Goal: Transaction & Acquisition: Purchase product/service

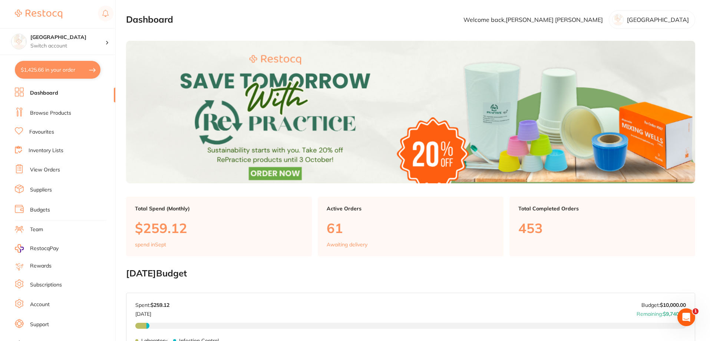
click at [38, 69] on button "$1,425.66 in your order" at bounding box center [58, 70] width 86 height 18
checkbox input "true"
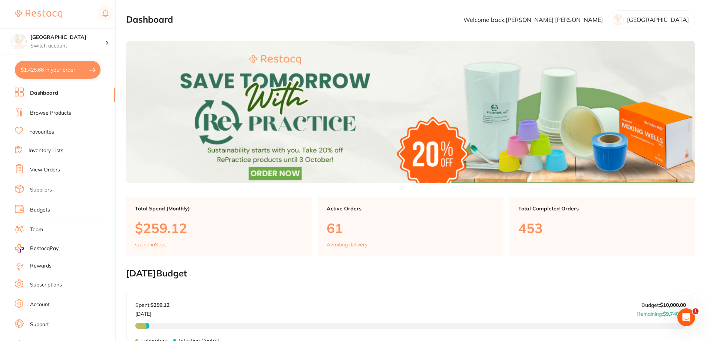
checkbox input "true"
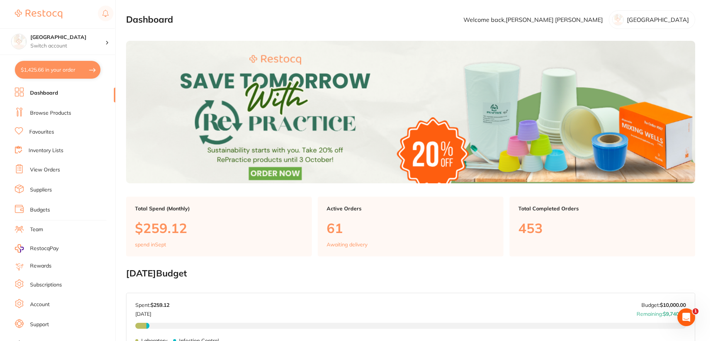
checkbox input "true"
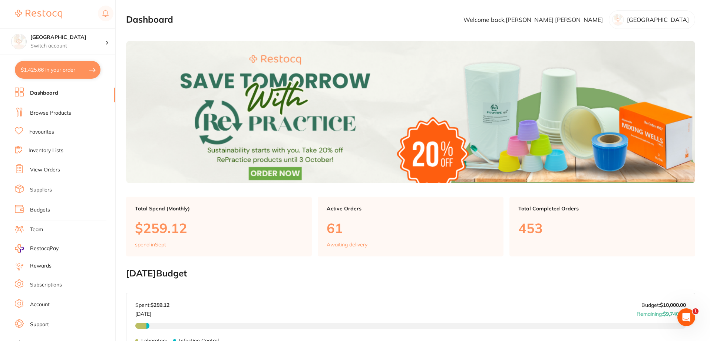
checkbox input "true"
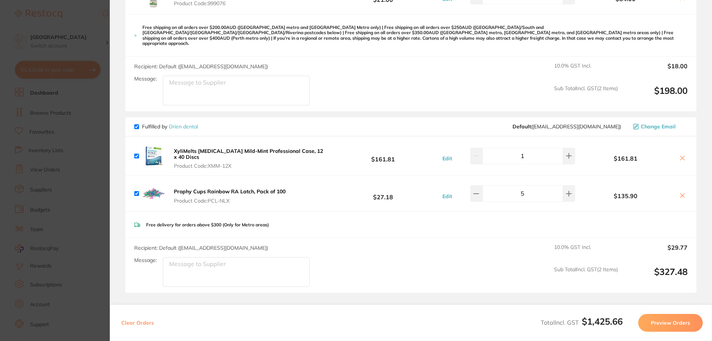
scroll to position [667, 0]
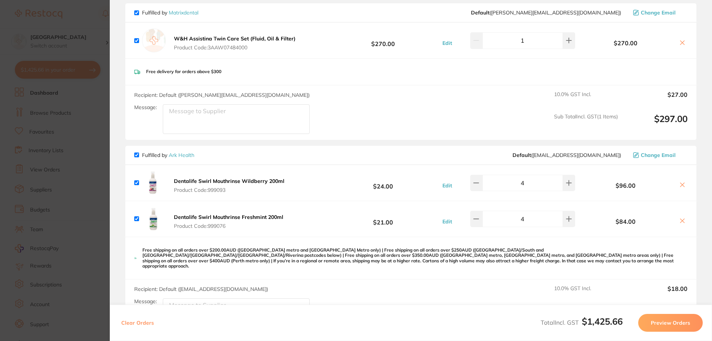
click at [682, 183] on icon at bounding box center [682, 185] width 6 height 6
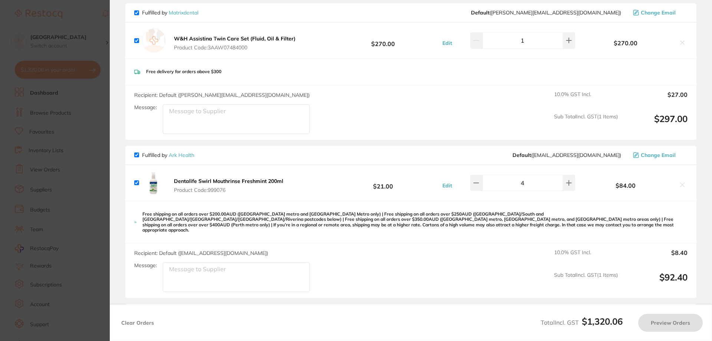
click at [682, 183] on icon at bounding box center [682, 185] width 6 height 6
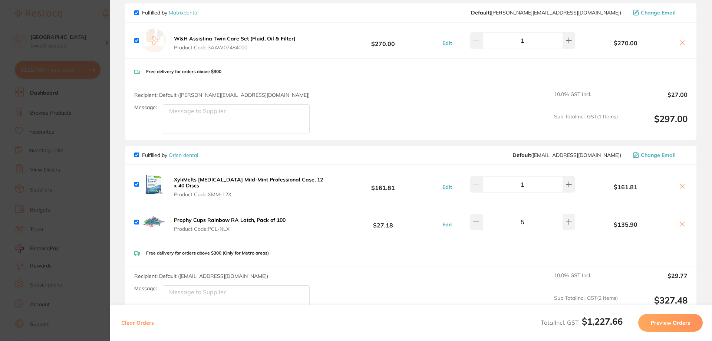
checkbox input "true"
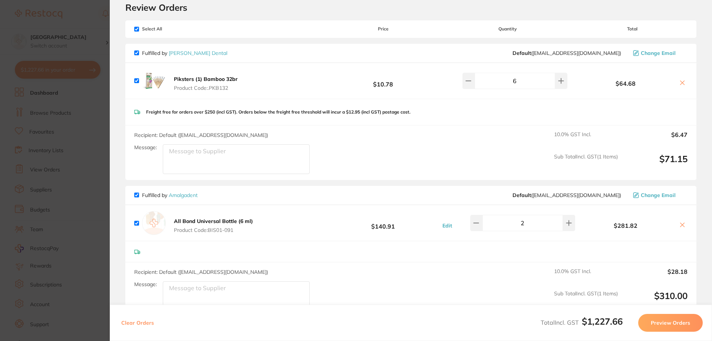
scroll to position [0, 0]
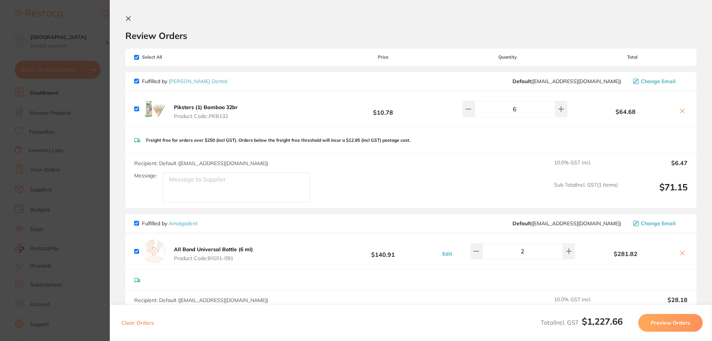
click at [79, 18] on section "Update RRP Set your pre negotiated price for this item. Item Agreed RRP (excl. …" at bounding box center [356, 170] width 712 height 341
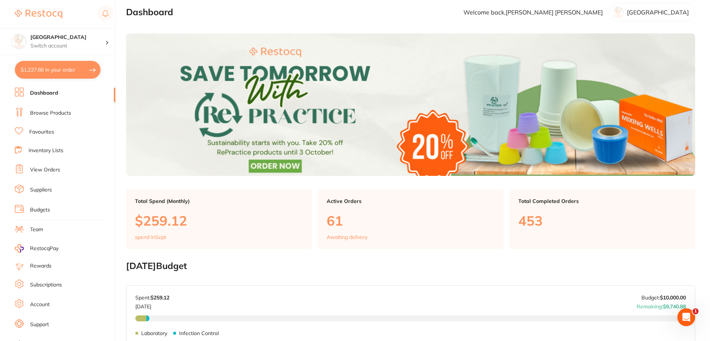
click at [40, 114] on link "Browse Products" at bounding box center [50, 112] width 41 height 7
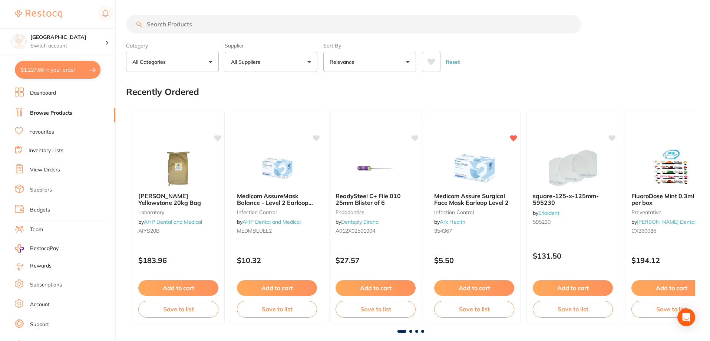
click at [175, 24] on input "search" at bounding box center [353, 24] width 455 height 19
click at [207, 22] on input "search" at bounding box center [353, 24] width 455 height 19
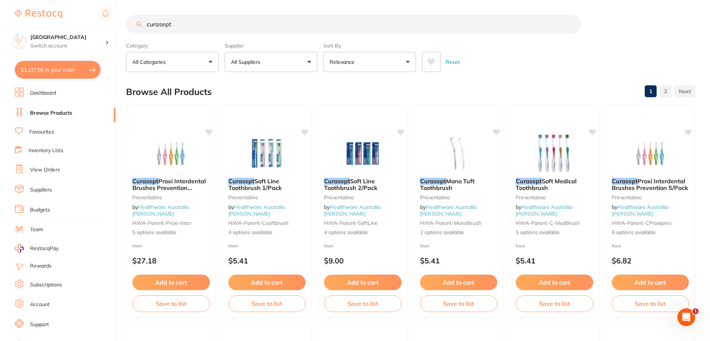
click at [430, 60] on icon at bounding box center [432, 62] width 8 height 7
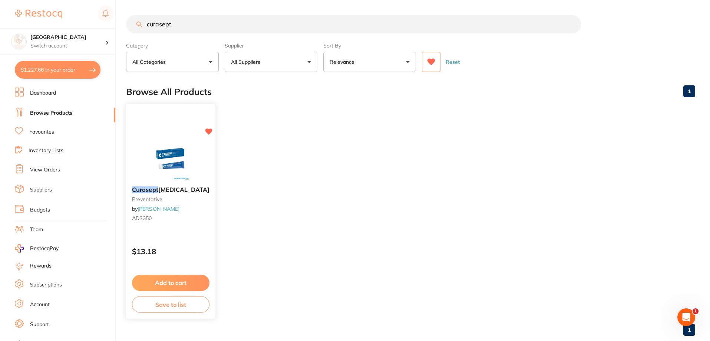
click at [171, 149] on img at bounding box center [170, 161] width 49 height 37
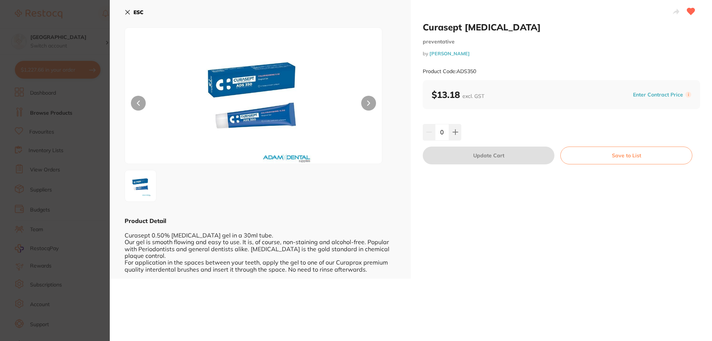
click at [128, 13] on icon at bounding box center [128, 12] width 4 height 4
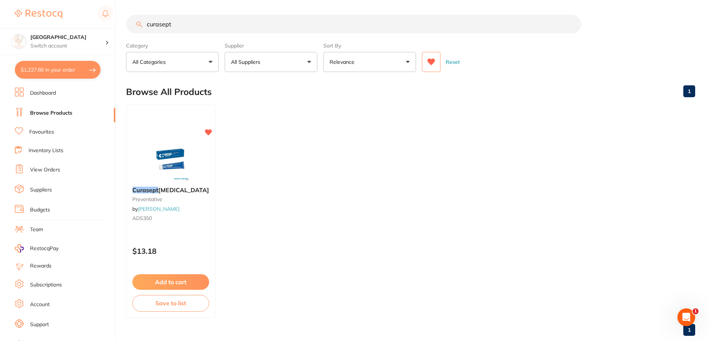
drag, startPoint x: 201, startPoint y: 20, endPoint x: 71, endPoint y: 0, distance: 132.1
click at [72, 1] on div "$1,227.66 Katoomba Dental Centre Switch account [GEOGRAPHIC_DATA] $1,227.66 in …" at bounding box center [355, 170] width 710 height 341
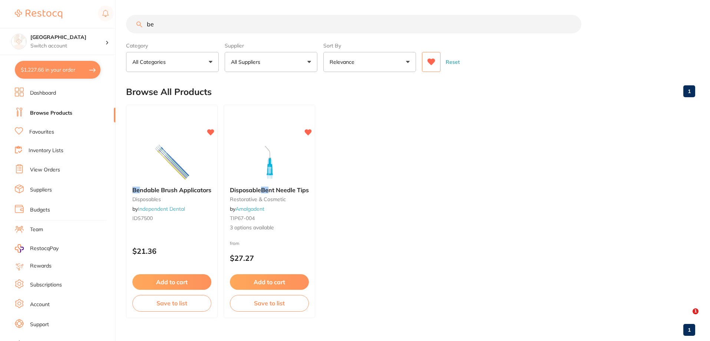
type input "b"
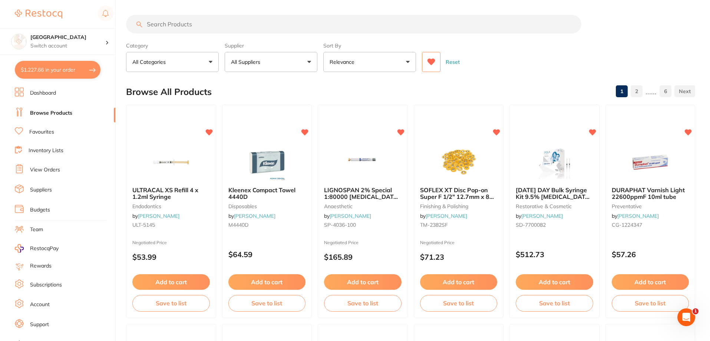
click at [62, 73] on button "$1,227.66 in your order" at bounding box center [58, 70] width 86 height 18
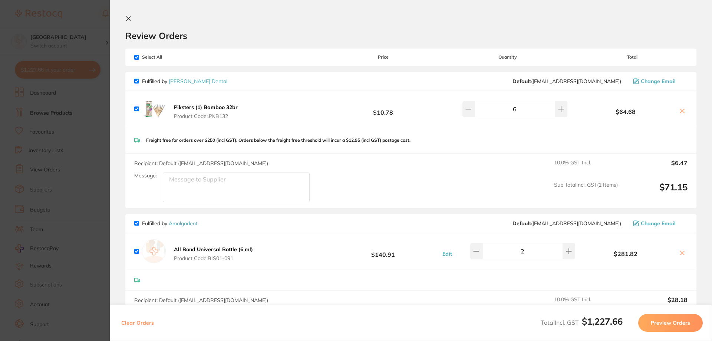
click at [128, 18] on icon at bounding box center [128, 19] width 6 height 6
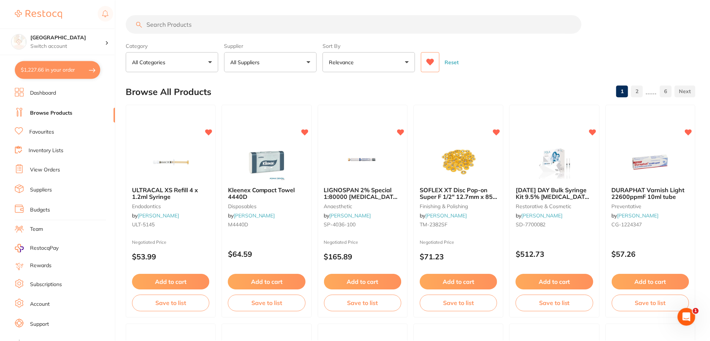
scroll to position [4, 0]
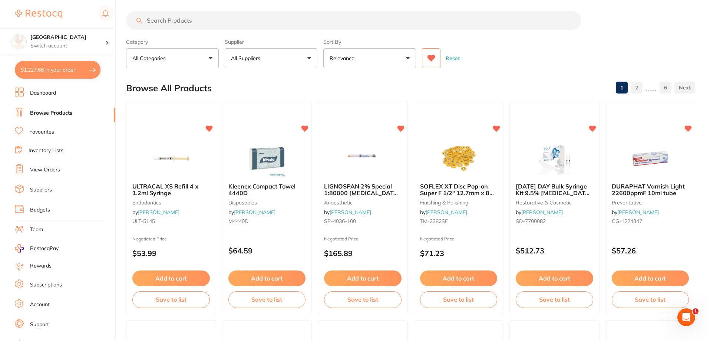
click at [223, 23] on input "search" at bounding box center [353, 20] width 455 height 19
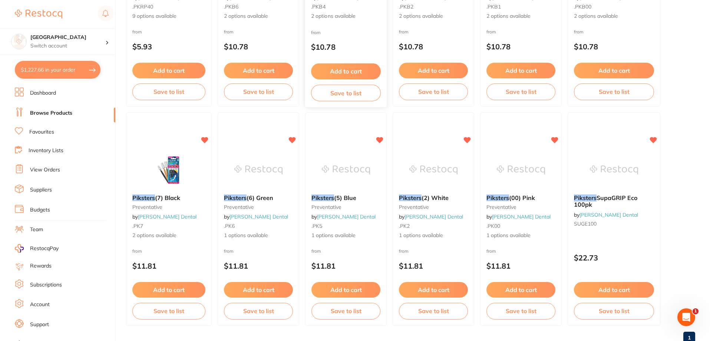
scroll to position [222, 0]
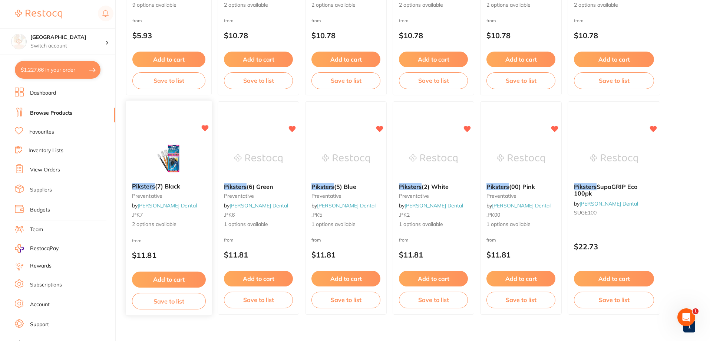
type input "piksters"
click at [166, 225] on span "2 options available" at bounding box center [169, 224] width 74 height 7
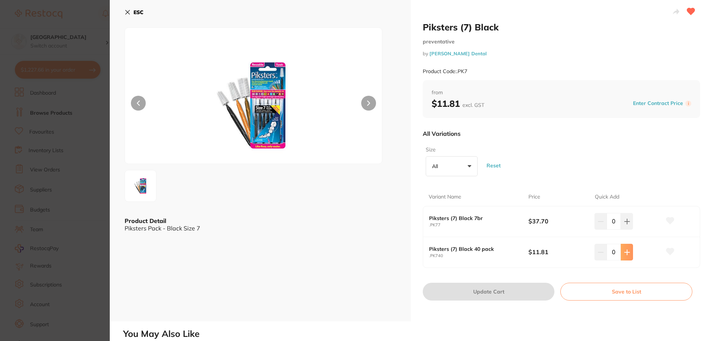
click at [624, 249] on icon at bounding box center [627, 252] width 6 height 6
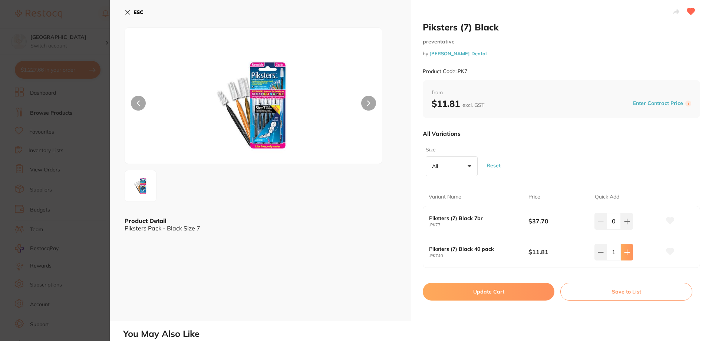
click at [624, 249] on icon at bounding box center [627, 252] width 6 height 6
type input "2"
click at [511, 292] on button "Update Cart" at bounding box center [489, 292] width 132 height 18
checkbox input "false"
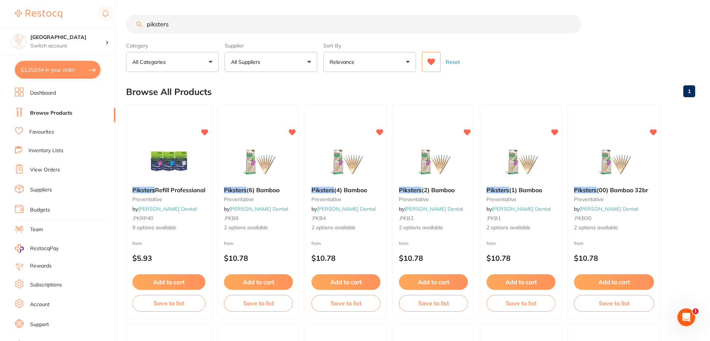
click at [431, 60] on icon at bounding box center [432, 62] width 8 height 7
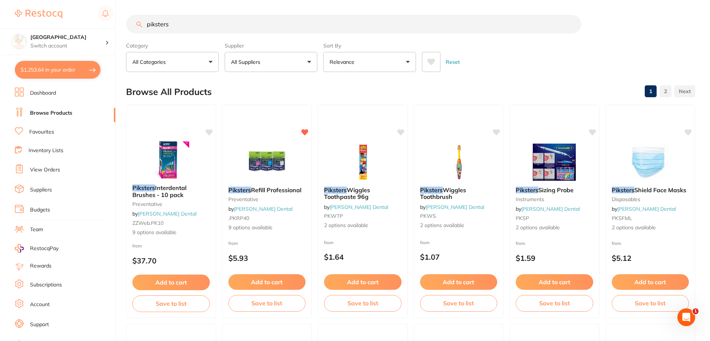
click at [254, 18] on input "piksters" at bounding box center [353, 24] width 455 height 19
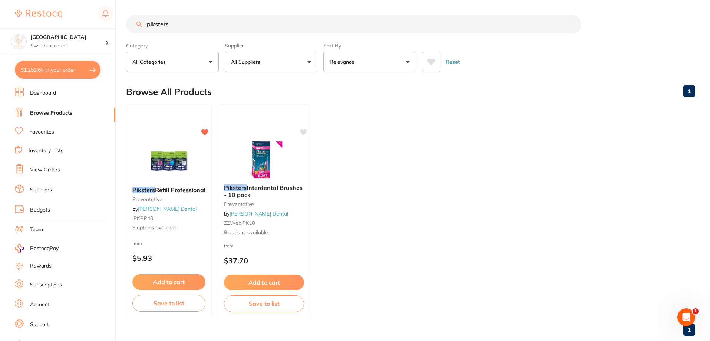
type input "piksters 3"
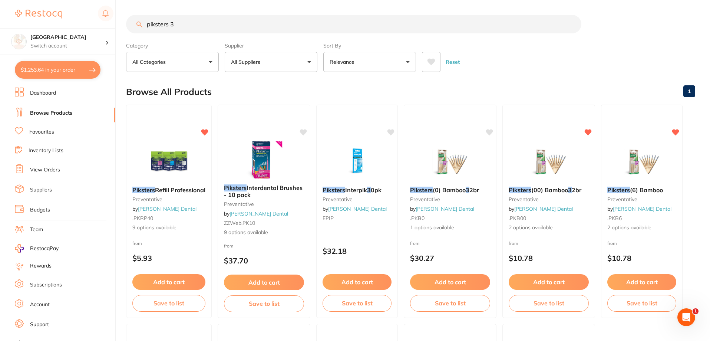
drag, startPoint x: 198, startPoint y: 22, endPoint x: 92, endPoint y: 3, distance: 108.2
click at [91, 4] on div "$1,253.64 Katoomba Dental Centre Switch account [GEOGRAPHIC_DATA] $1,253.64 in …" at bounding box center [355, 170] width 710 height 341
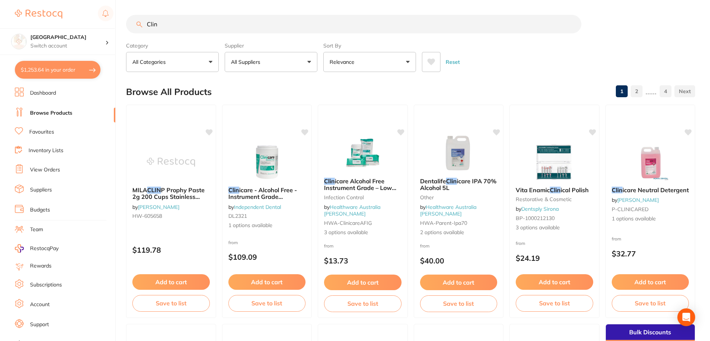
type input "Clin"
click at [438, 63] on button at bounding box center [431, 62] width 19 height 20
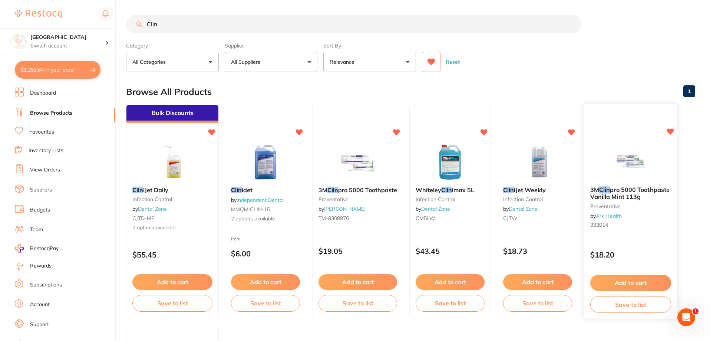
click at [634, 162] on img at bounding box center [630, 161] width 49 height 37
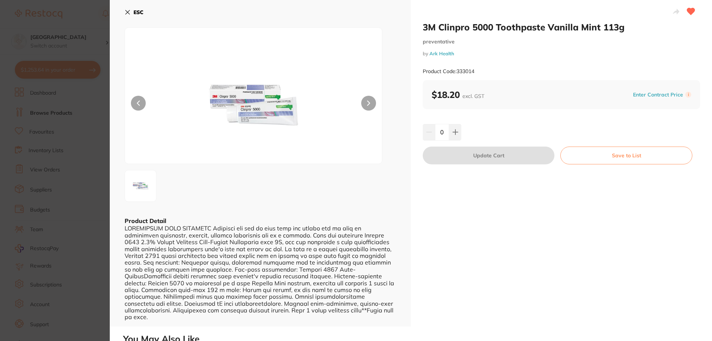
click at [129, 12] on icon at bounding box center [128, 12] width 6 height 6
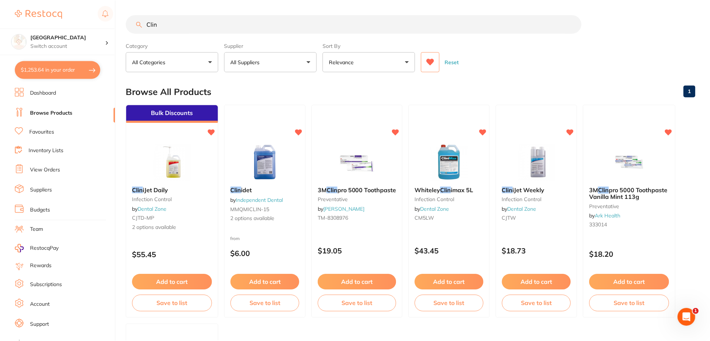
scroll to position [3, 0]
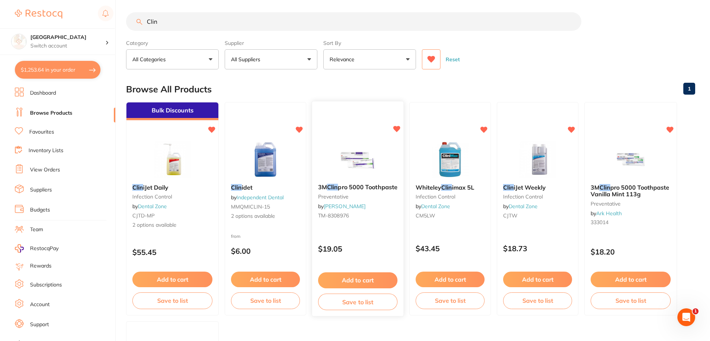
click at [359, 188] on span "pro 5000 Toothpaste" at bounding box center [368, 186] width 60 height 7
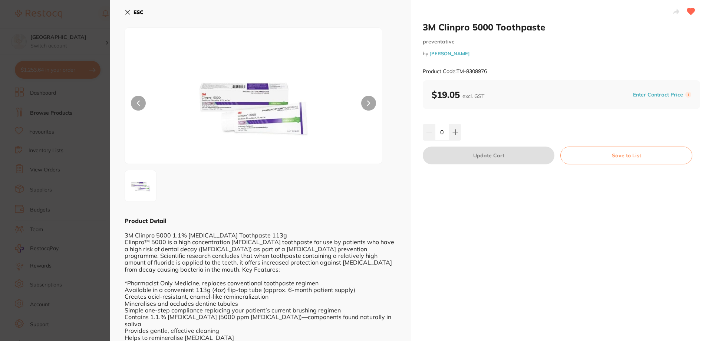
click at [123, 10] on div "ESC Product Detail 3M Clinpro 5000 1.1% [MEDICAL_DATA] Toothpaste 113g Clinpro™…" at bounding box center [260, 200] width 301 height 401
click at [127, 11] on icon at bounding box center [128, 12] width 6 height 6
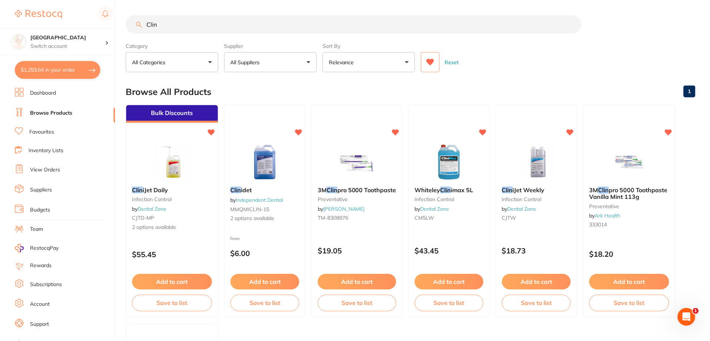
scroll to position [3, 0]
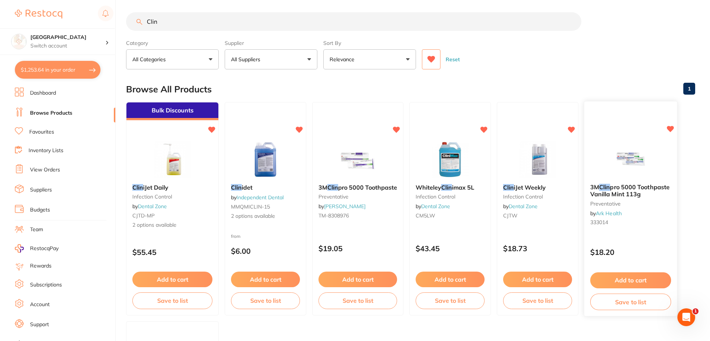
click at [615, 155] on img at bounding box center [630, 158] width 49 height 37
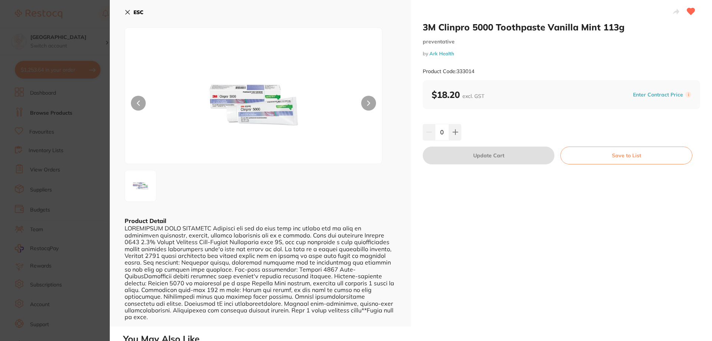
click at [128, 12] on icon at bounding box center [128, 12] width 4 height 4
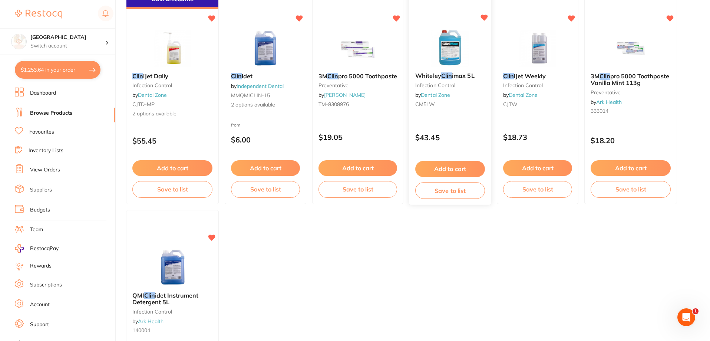
scroll to position [3, 0]
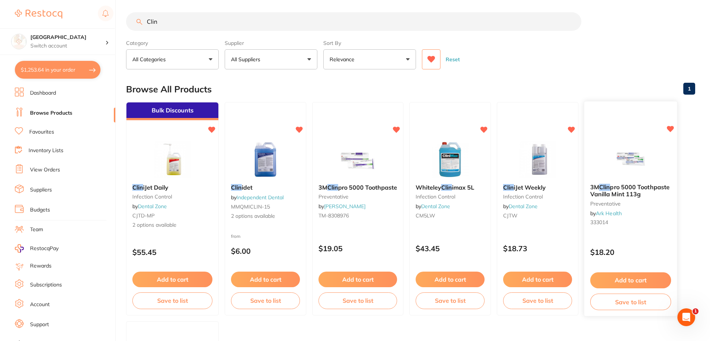
click at [635, 276] on button "Add to cart" at bounding box center [630, 280] width 81 height 16
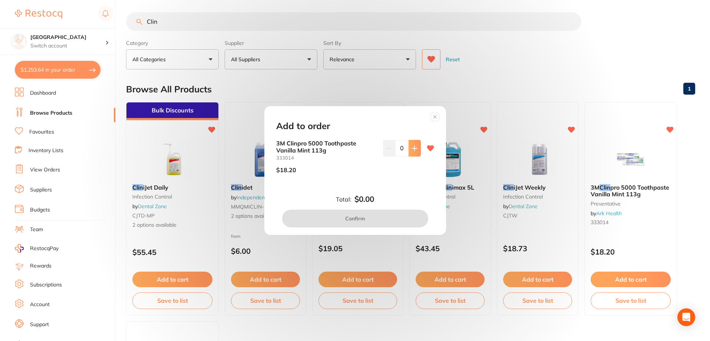
click at [413, 149] on icon at bounding box center [414, 148] width 5 height 5
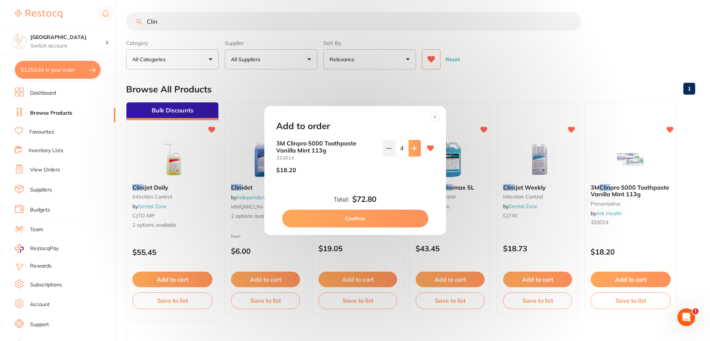
click at [413, 149] on icon at bounding box center [414, 148] width 5 height 5
click at [410, 149] on button at bounding box center [415, 148] width 12 height 16
click at [412, 149] on icon at bounding box center [415, 148] width 6 height 6
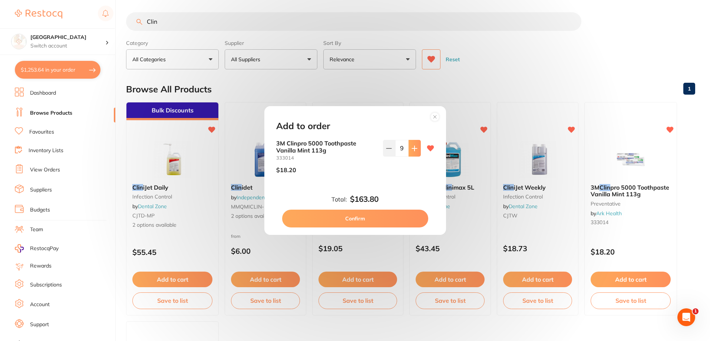
click at [412, 149] on icon at bounding box center [415, 148] width 6 height 6
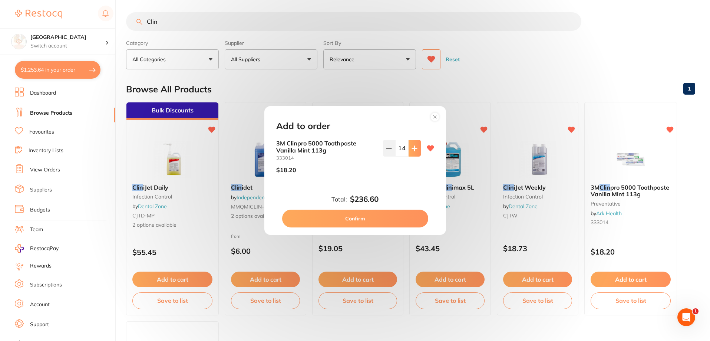
click at [412, 149] on icon at bounding box center [415, 148] width 6 height 6
type input "15"
click at [365, 214] on button "Confirm" at bounding box center [355, 219] width 146 height 18
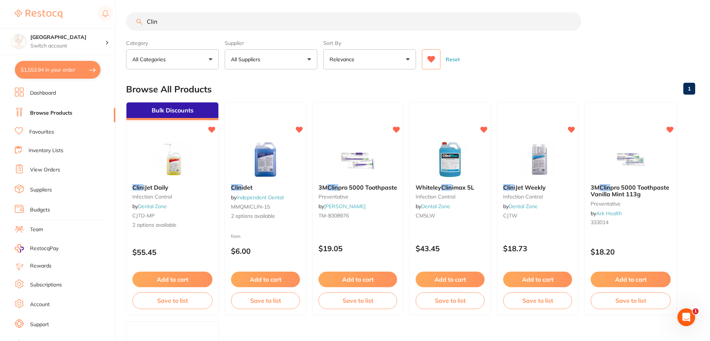
click at [45, 67] on button "$1,553.94 in your order" at bounding box center [58, 70] width 86 height 18
checkbox input "true"
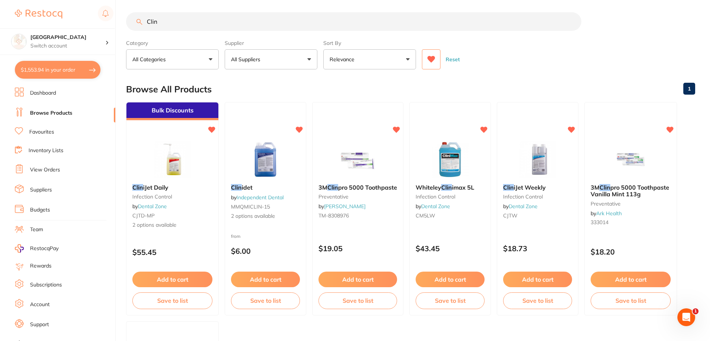
checkbox input "true"
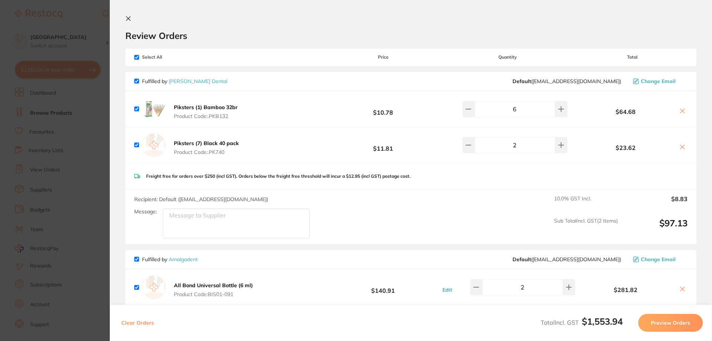
click at [187, 78] on link "[PERSON_NAME] Dental" at bounding box center [198, 81] width 59 height 7
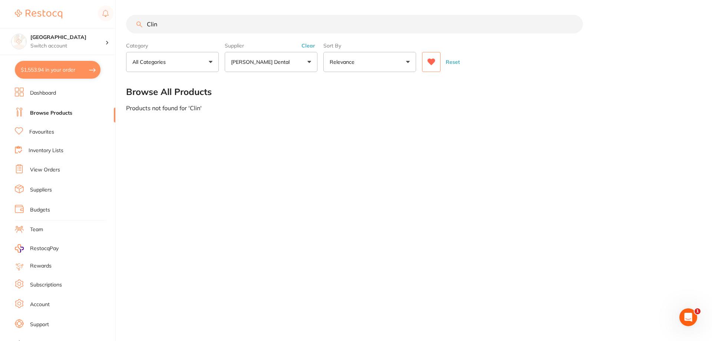
drag, startPoint x: 184, startPoint y: 22, endPoint x: 115, endPoint y: 12, distance: 69.6
click at [116, 13] on div "$1,553.94 Katoomba Dental Centre Switch account [GEOGRAPHIC_DATA] $1,553.94 in …" at bounding box center [356, 170] width 712 height 341
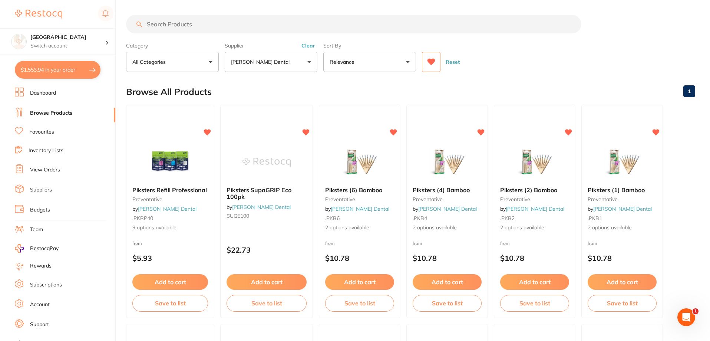
click at [435, 62] on icon at bounding box center [431, 61] width 8 height 7
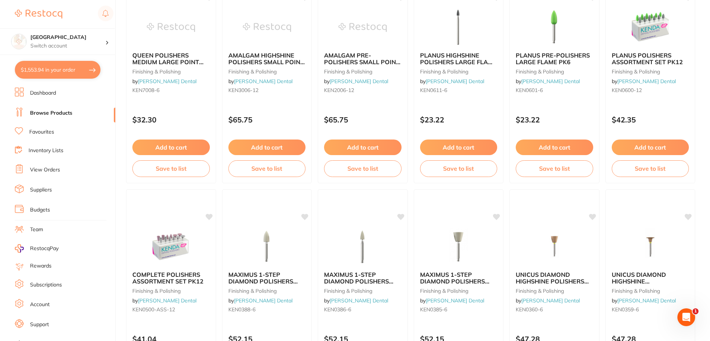
scroll to position [1769, 0]
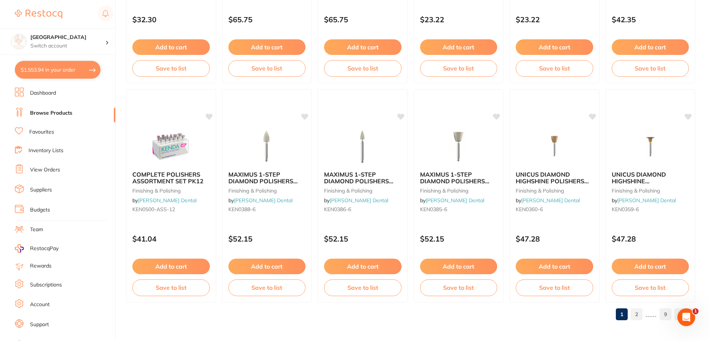
click at [638, 311] on link "2" at bounding box center [637, 314] width 12 height 15
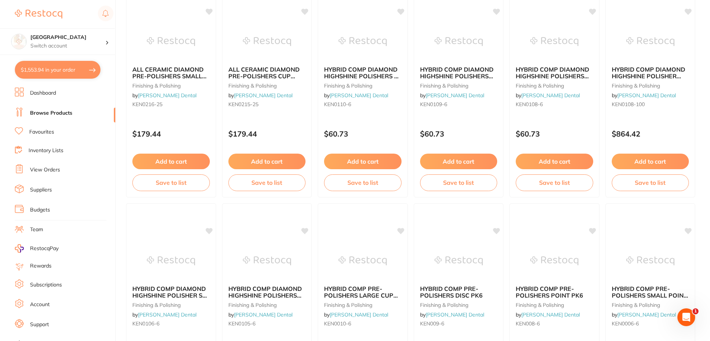
scroll to position [779, 0]
